Goal: Transaction & Acquisition: Purchase product/service

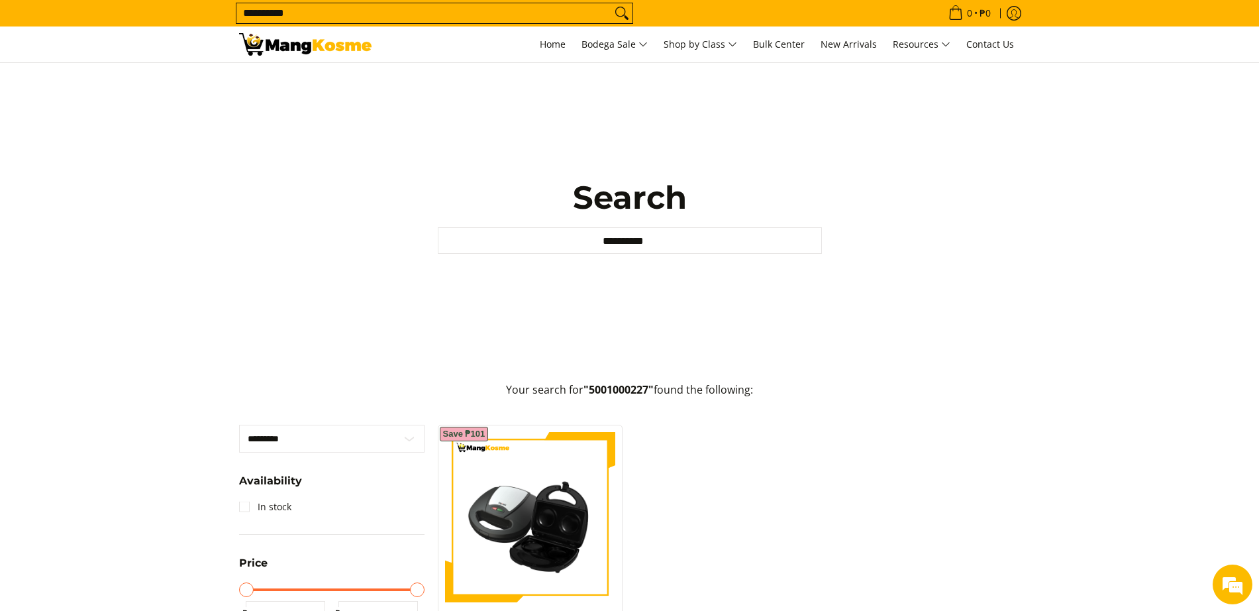
click at [315, 18] on input "**********" at bounding box center [423, 13] width 375 height 20
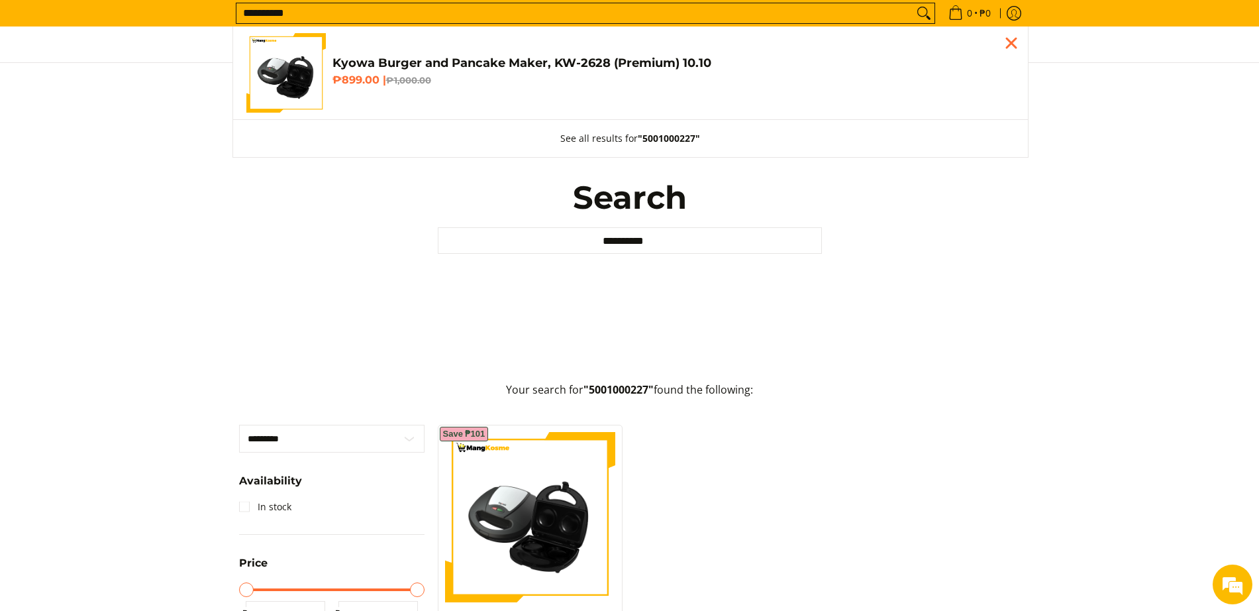
click at [331, 54] on link "Kyowa Burger and Pancake Maker, KW-2628 (Premium) 10.10 ₱899.00 | ₱1,000.00" at bounding box center [630, 72] width 768 height 79
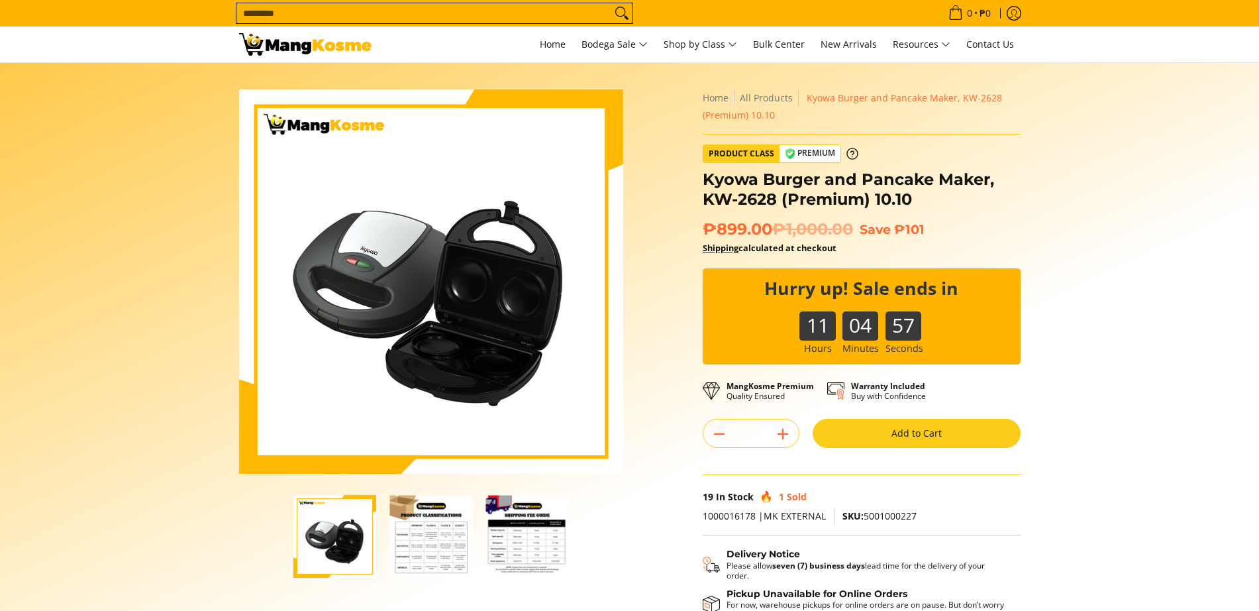
click at [917, 441] on button "Add to Cart" at bounding box center [917, 433] width 208 height 29
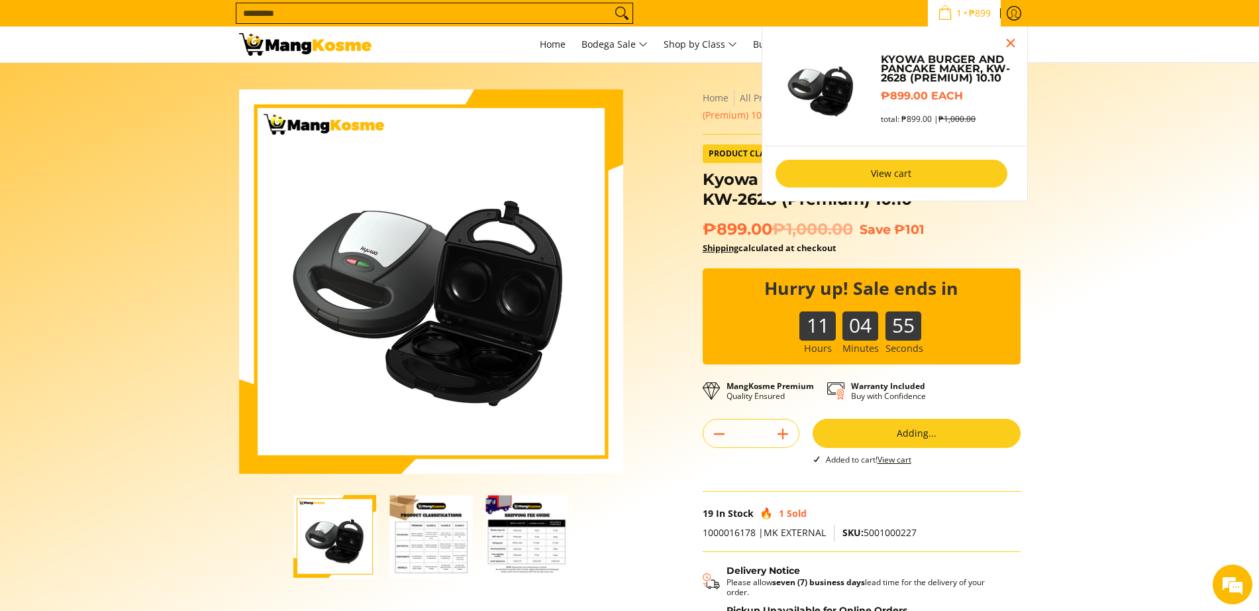
click at [923, 168] on link "View cart" at bounding box center [892, 174] width 232 height 28
